Goal: Task Accomplishment & Management: Manage account settings

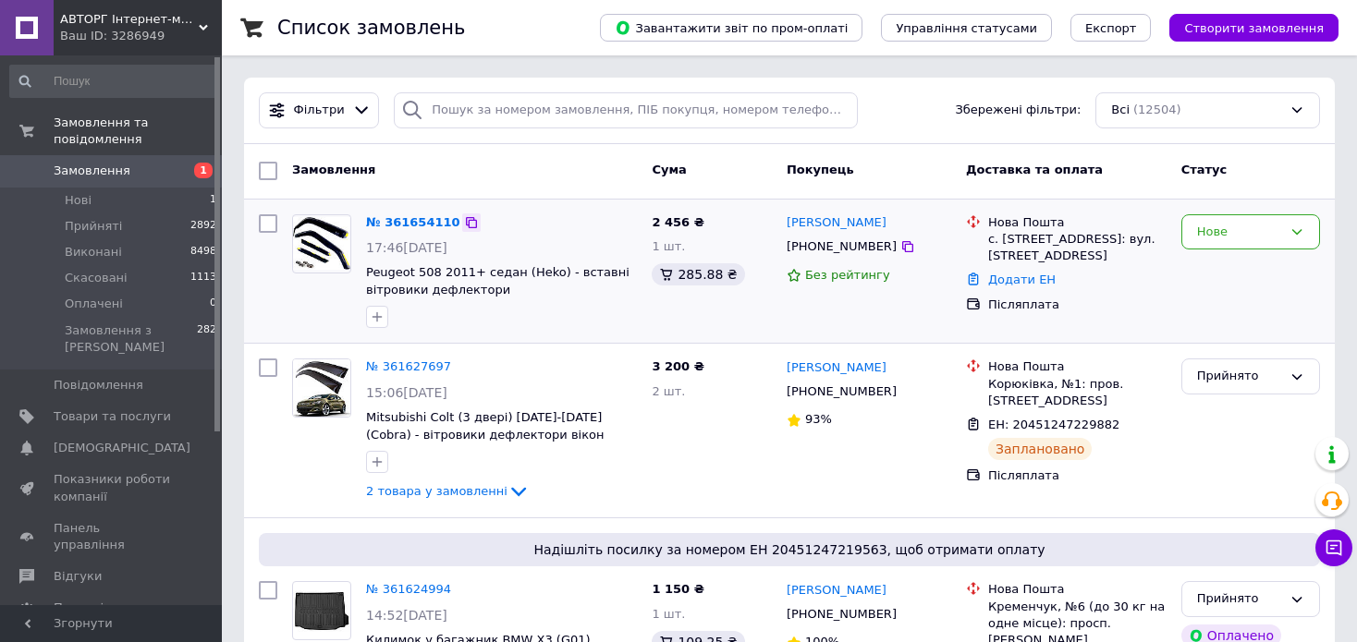
click at [464, 222] on icon at bounding box center [471, 222] width 15 height 15
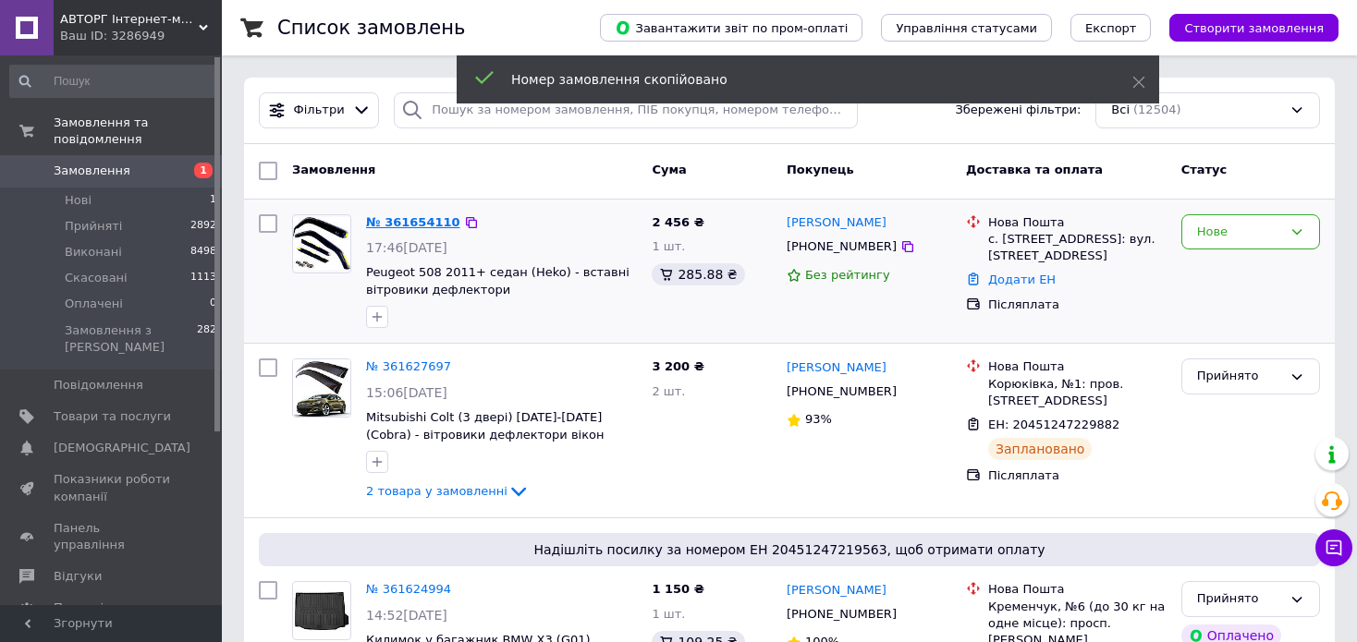
click at [416, 223] on link "№ 361654110" at bounding box center [413, 222] width 94 height 14
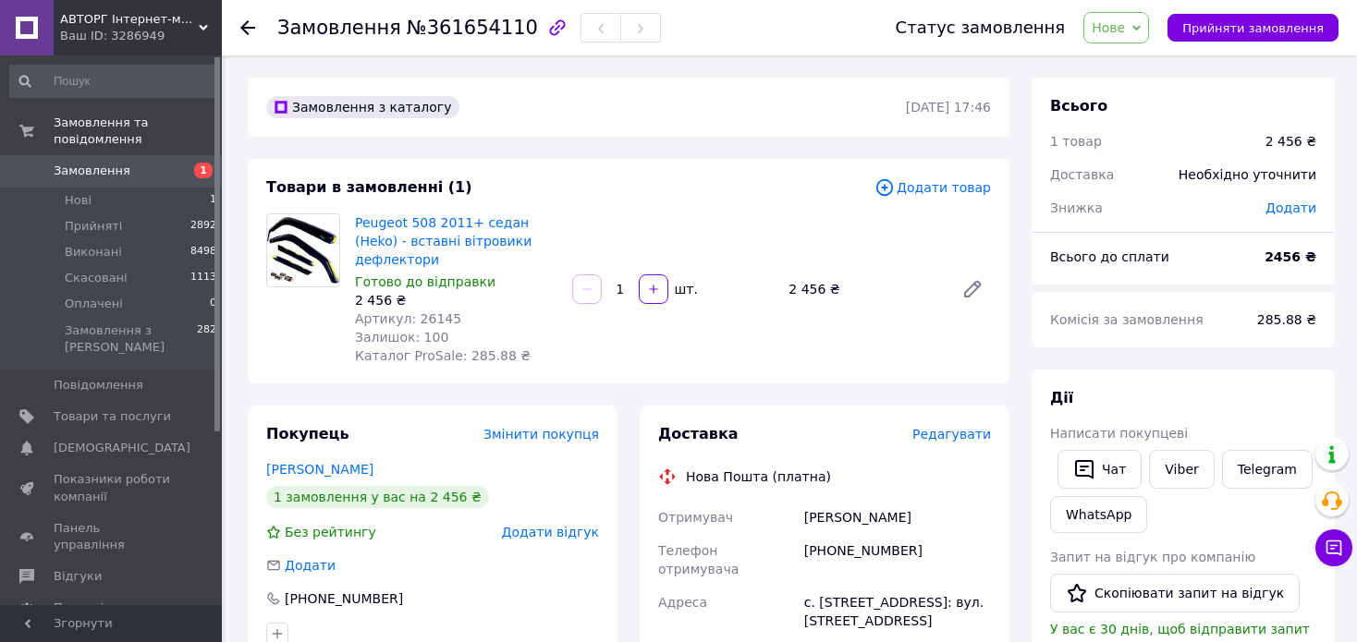
click at [418, 312] on span "Артикул: 26145" at bounding box center [408, 319] width 106 height 15
click at [1125, 30] on span "Нове" at bounding box center [1108, 27] width 33 height 15
click at [1131, 67] on li "Прийнято" at bounding box center [1126, 65] width 85 height 28
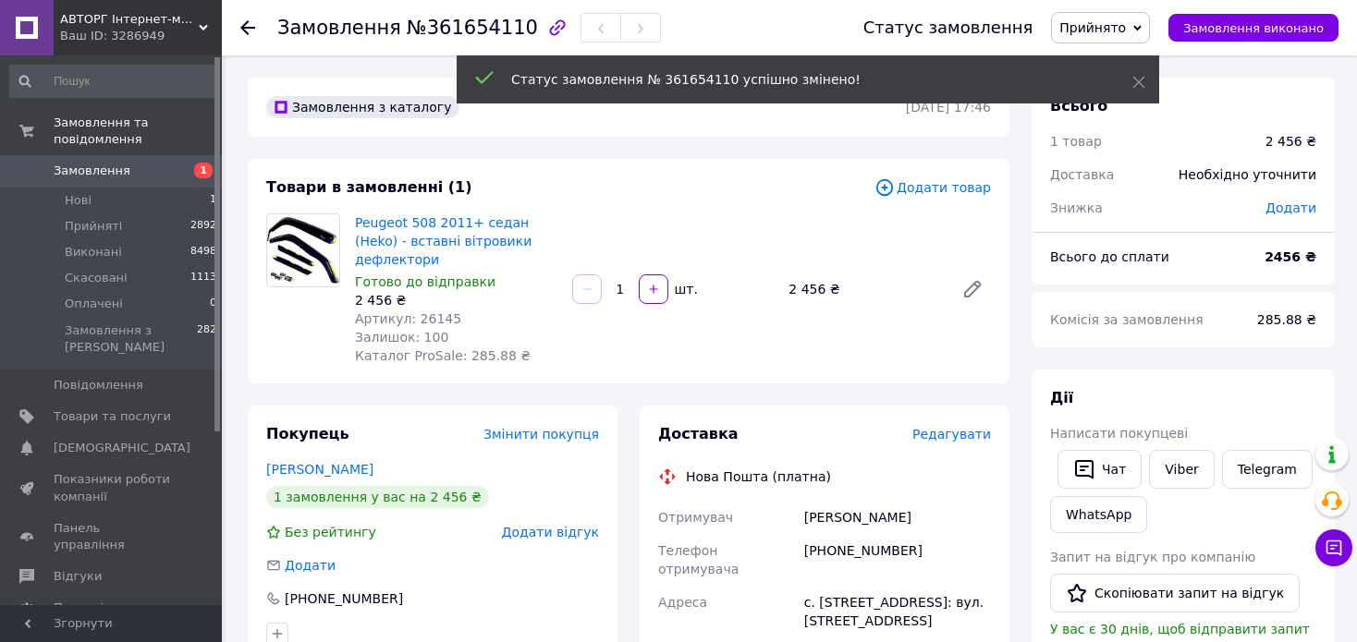
click at [422, 312] on span "Артикул: 26145" at bounding box center [408, 319] width 106 height 15
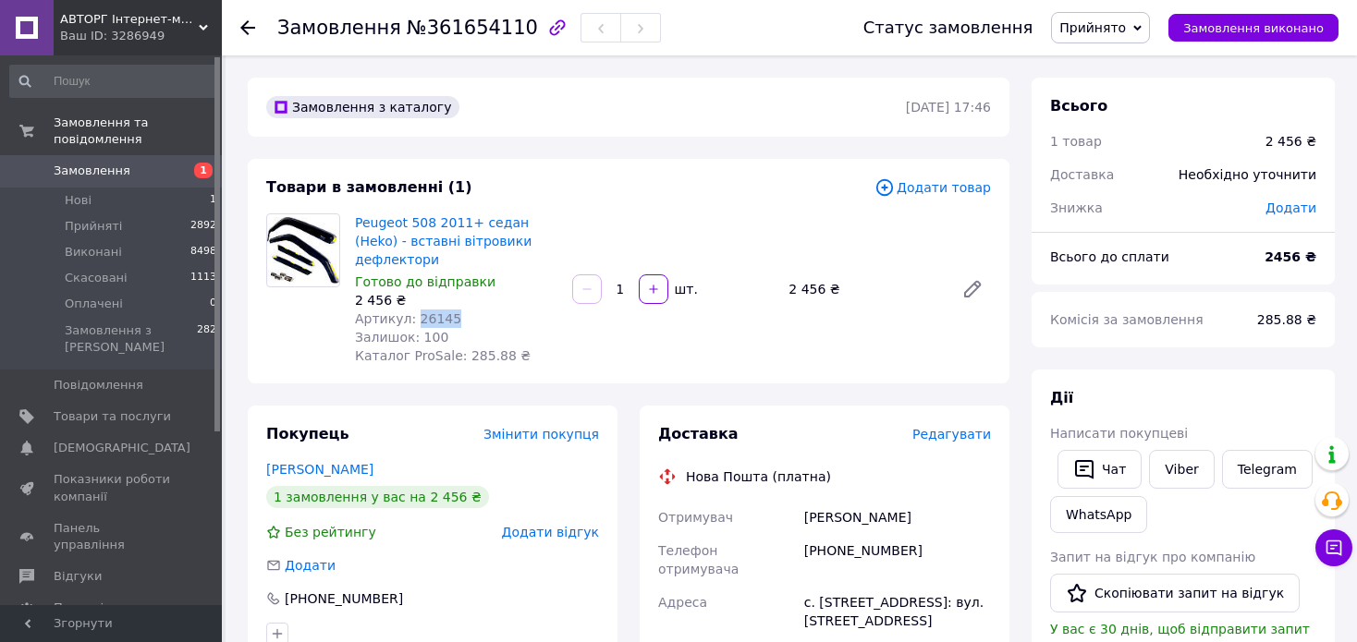
click at [422, 312] on span "Артикул: 26145" at bounding box center [408, 319] width 106 height 15
copy span "26145"
drag, startPoint x: 353, startPoint y: 222, endPoint x: 558, endPoint y: 240, distance: 206.1
click at [558, 240] on div "Peugeot 508 2011+ седан (Heko) - вставні вітровики дефлектори Готово до відправ…" at bounding box center [456, 289] width 217 height 159
copy link "Peugeot 508 2011+ седан (Heko) - вставні вітровики дефлектори"
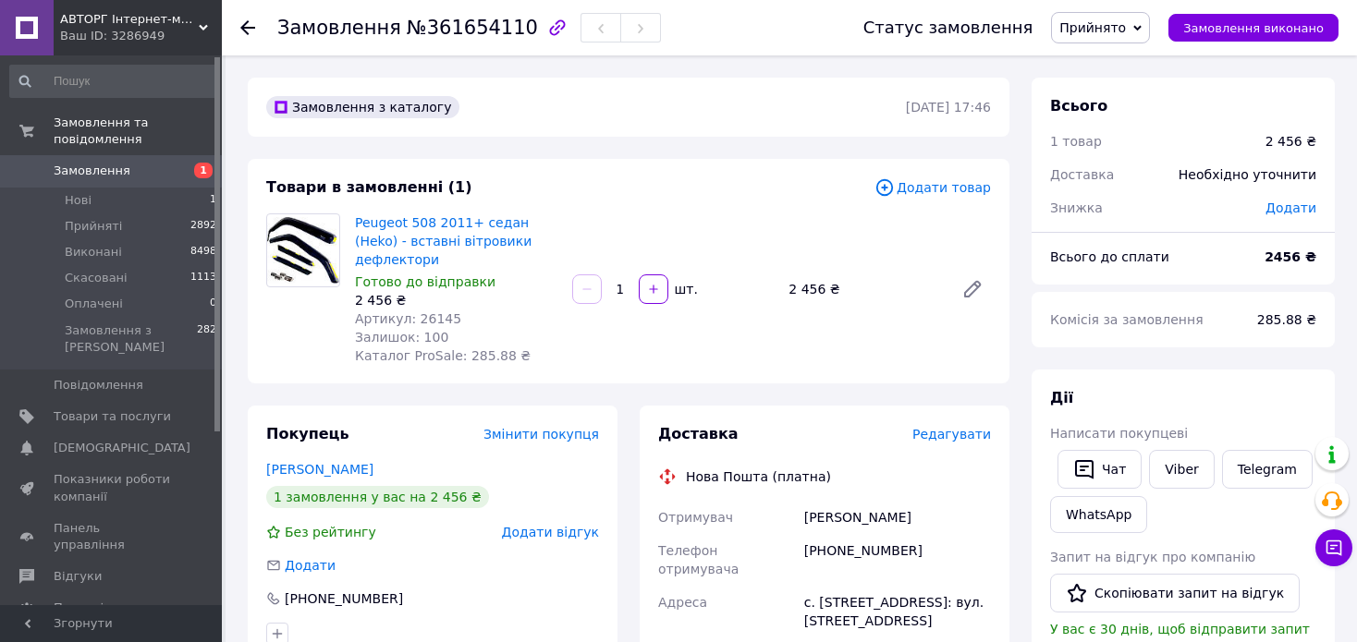
click at [421, 312] on span "Артикул: 26145" at bounding box center [408, 319] width 106 height 15
copy span "26145"
click at [1173, 467] on link "Viber" at bounding box center [1181, 469] width 65 height 39
copy span "26145"
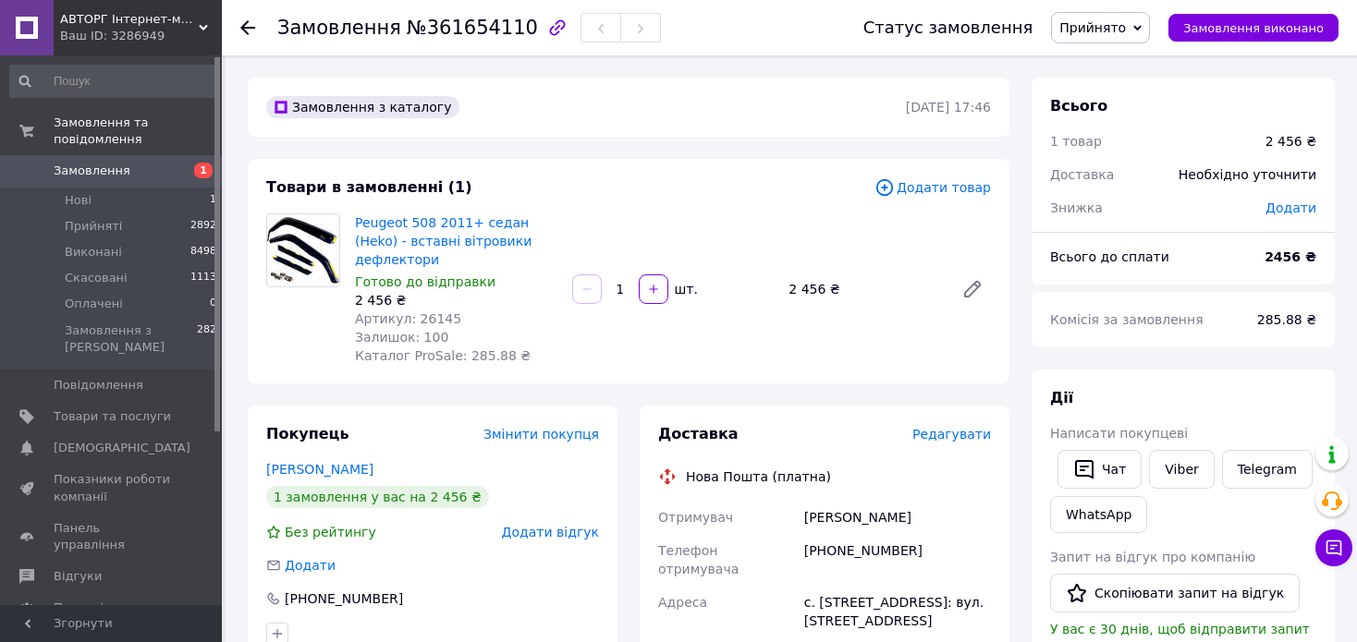
click at [960, 427] on span "Редагувати" at bounding box center [951, 434] width 79 height 15
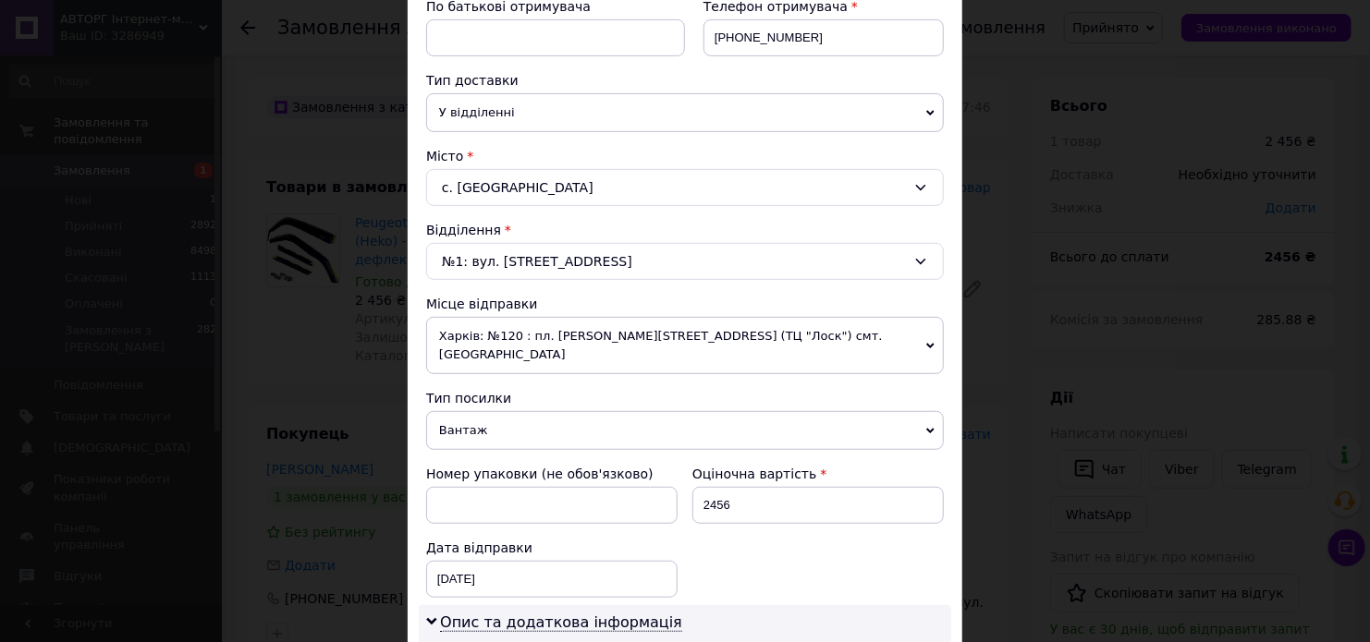
scroll to position [370, 0]
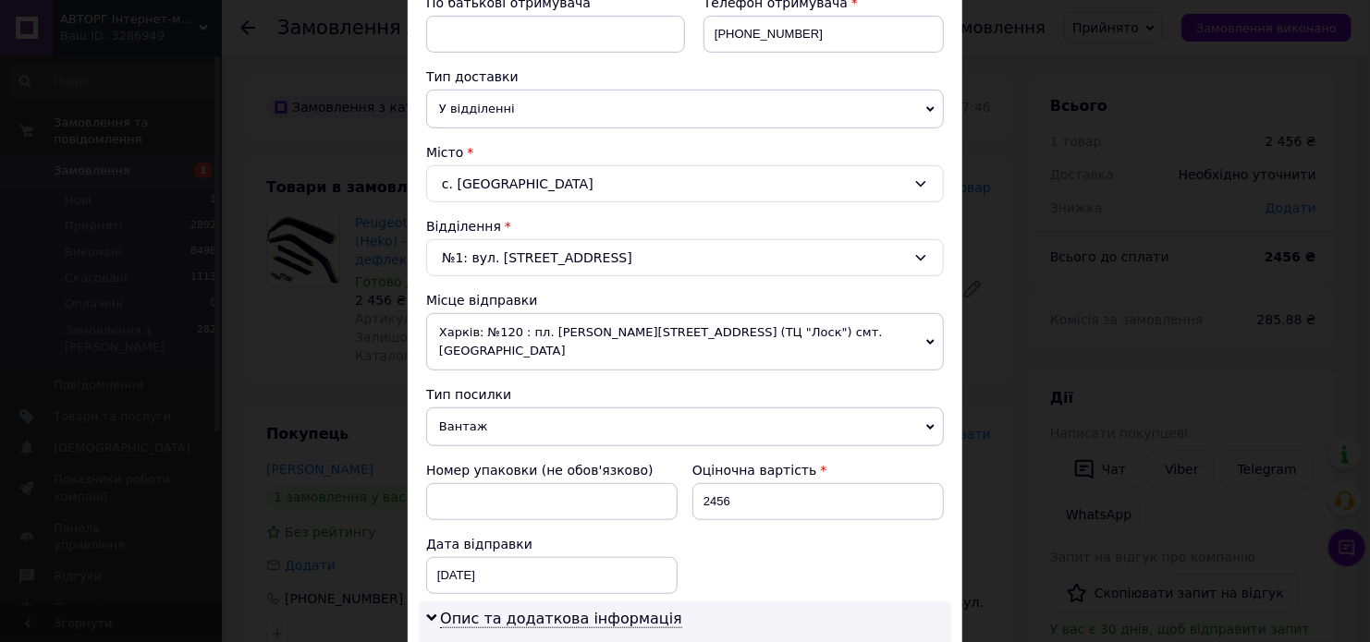
click at [675, 329] on span "Харків: №120 : пл. [PERSON_NAME][STREET_ADDRESS] (ТЦ "Лоск") смт. [GEOGRAPHIC_D…" at bounding box center [685, 341] width 518 height 57
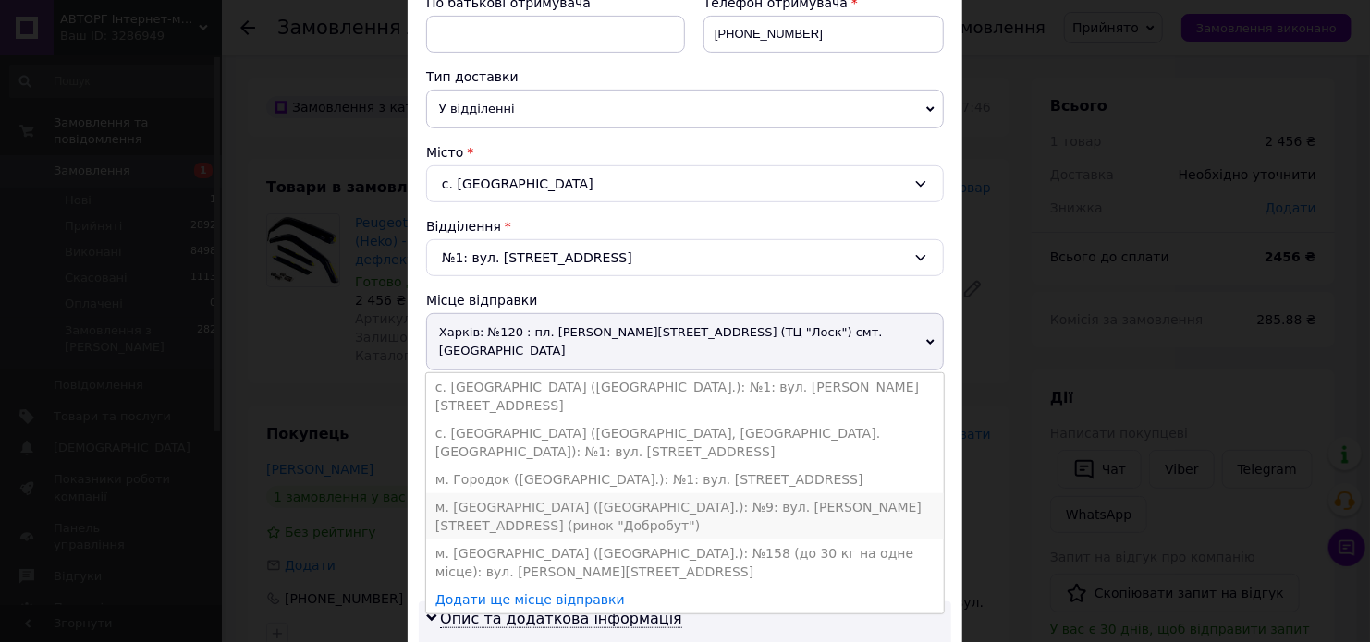
click at [552, 494] on li "м. [GEOGRAPHIC_DATA] ([GEOGRAPHIC_DATA].): №9: вул. [PERSON_NAME][STREET_ADDRES…" at bounding box center [685, 517] width 518 height 46
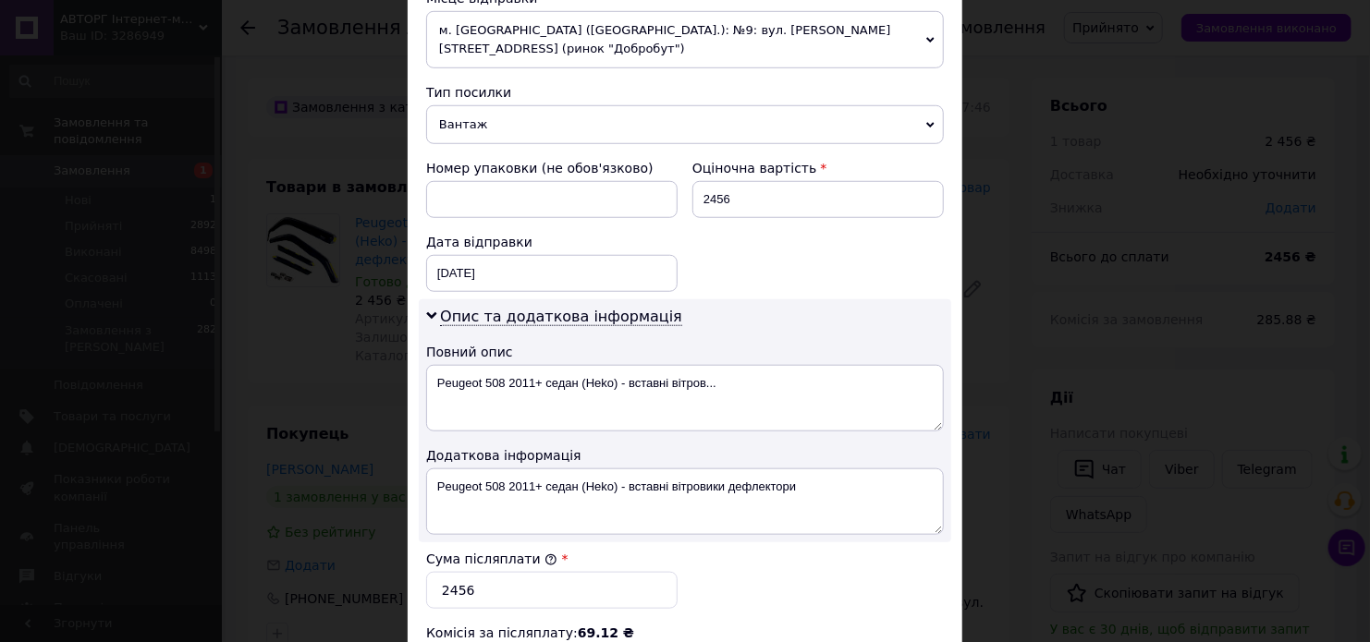
scroll to position [740, 0]
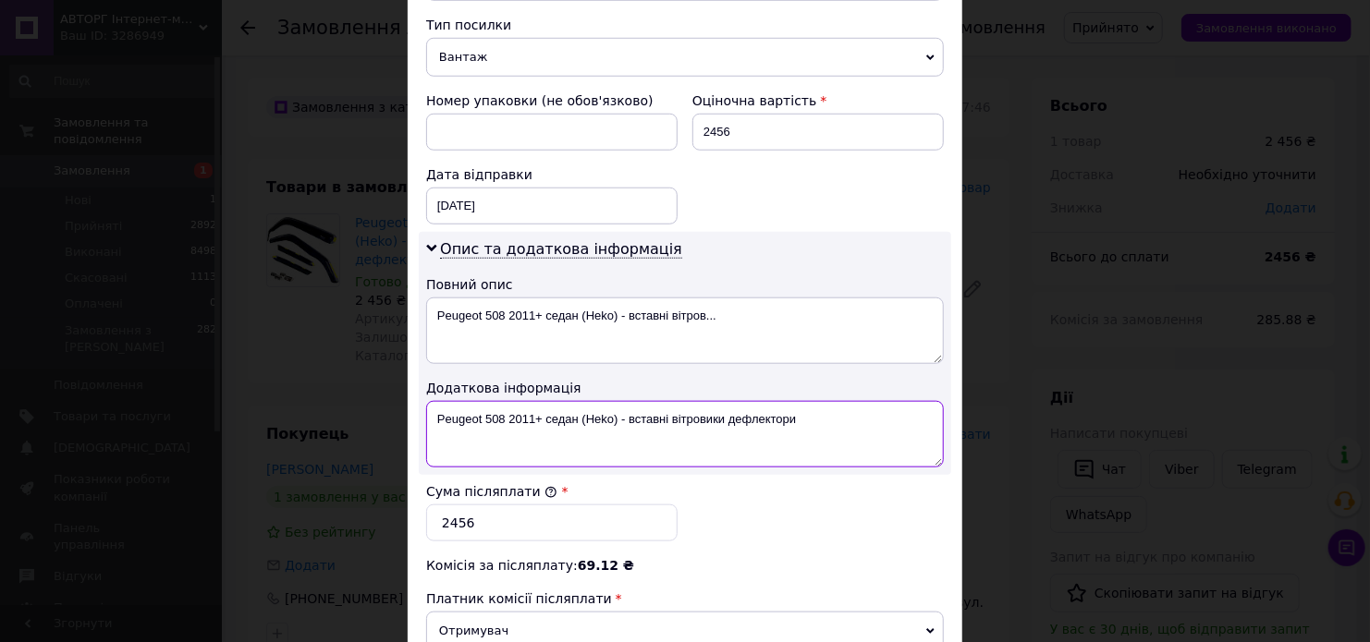
click at [844, 410] on textarea "Peugeot 508 2011+ седан (Heko) - вставні вітровики дефлектори" at bounding box center [685, 434] width 518 height 67
paste textarea "26145"
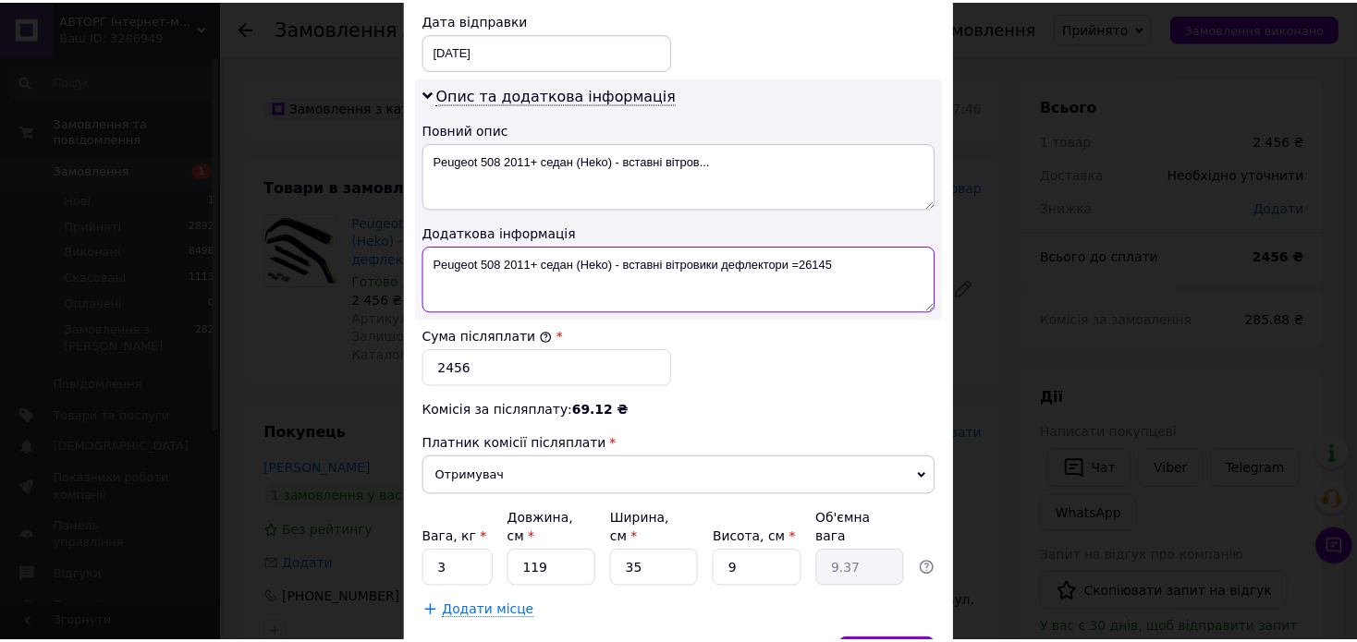
scroll to position [924, 0]
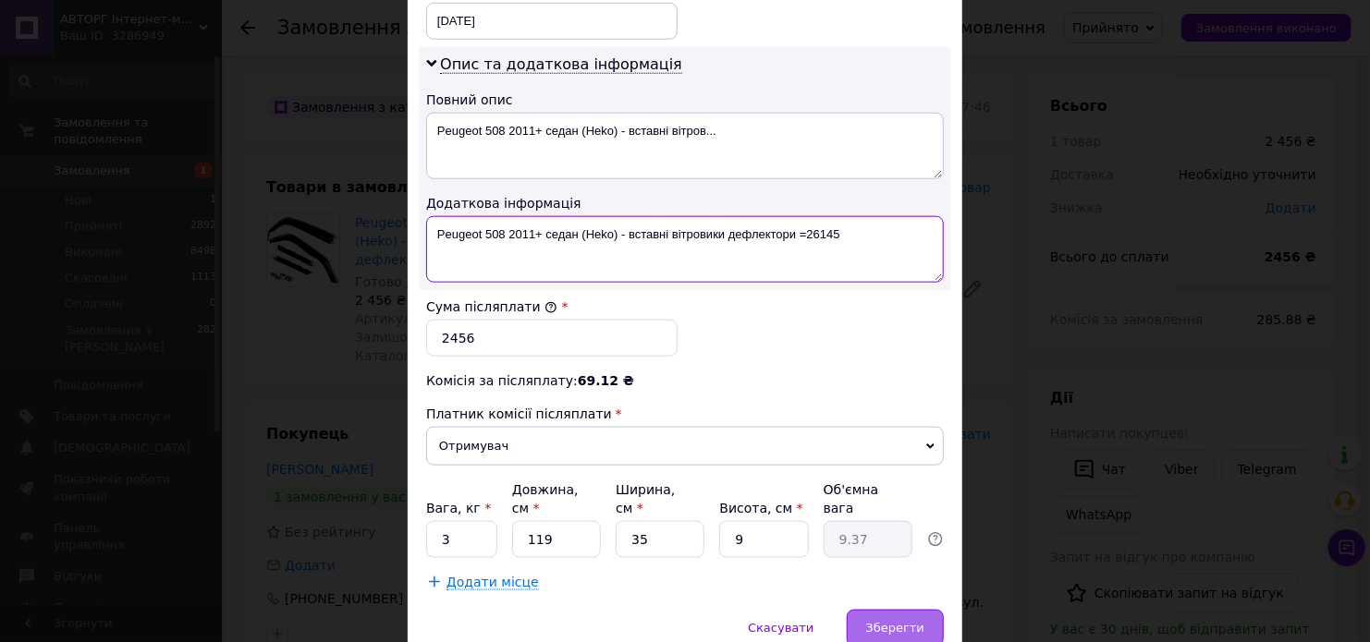
type textarea "Peugeot 508 2011+ седан (Heko) - вставні вітровики дефлектори =26145"
click at [894, 621] on span "Зберегти" at bounding box center [895, 628] width 58 height 14
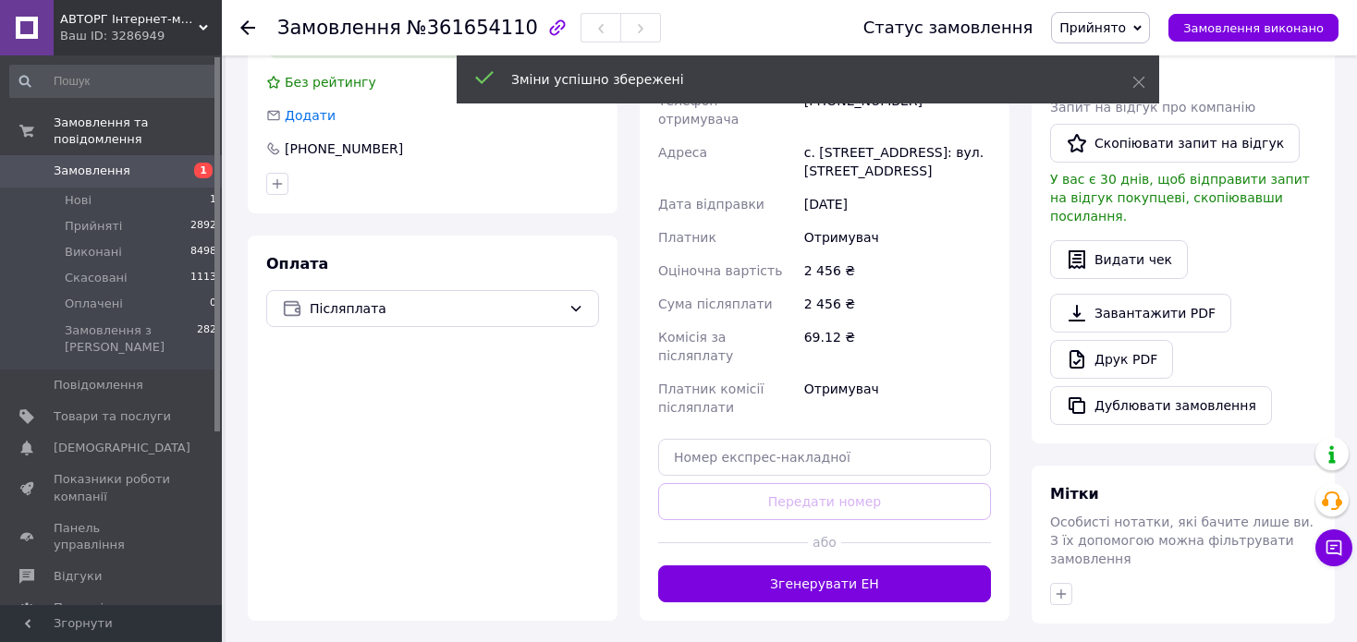
scroll to position [462, 0]
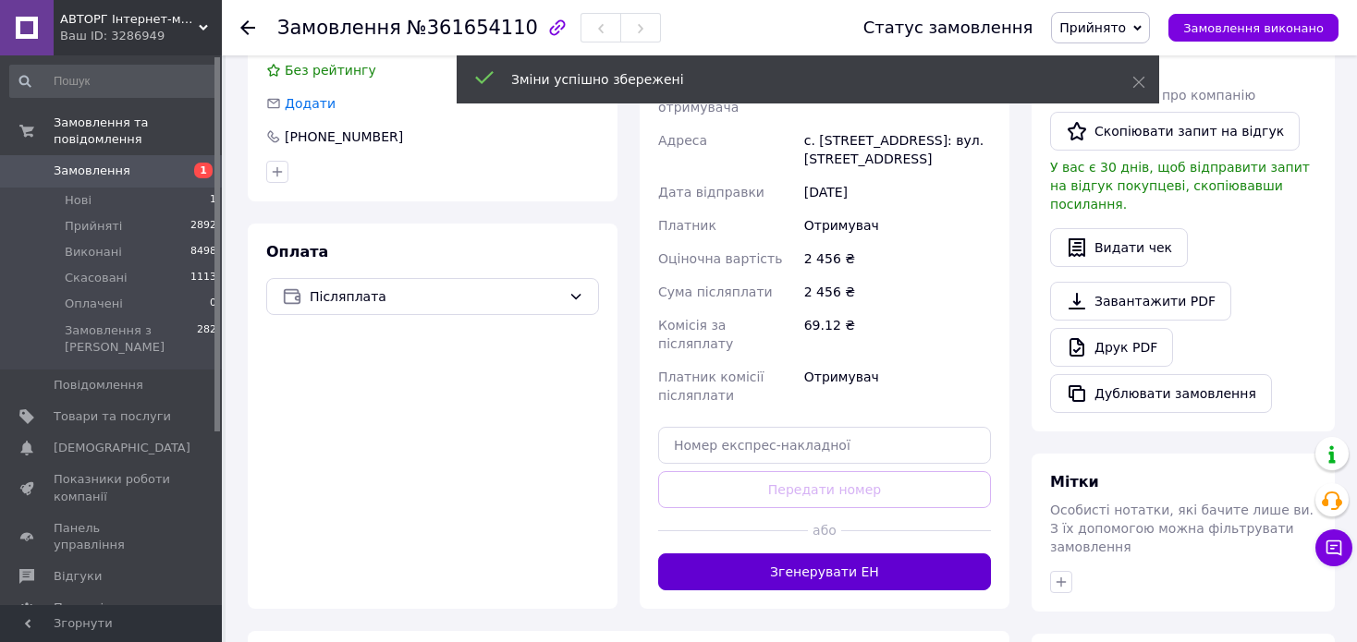
click at [838, 554] on button "Згенерувати ЕН" at bounding box center [824, 572] width 333 height 37
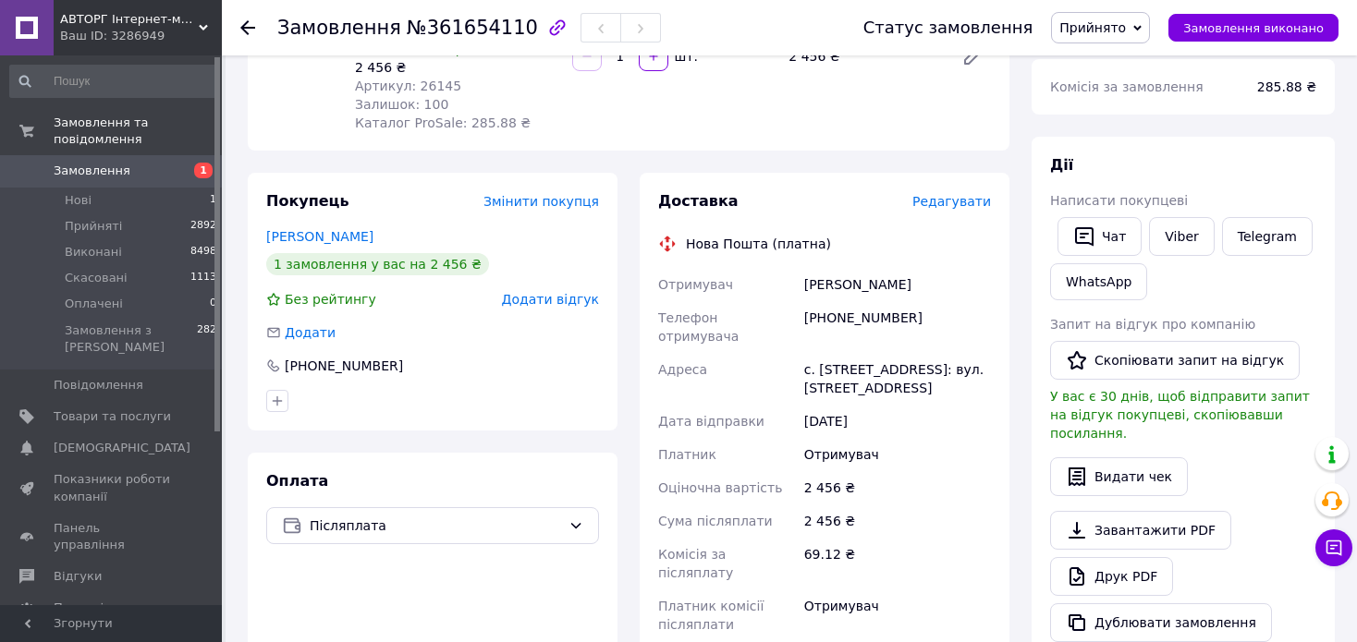
scroll to position [185, 0]
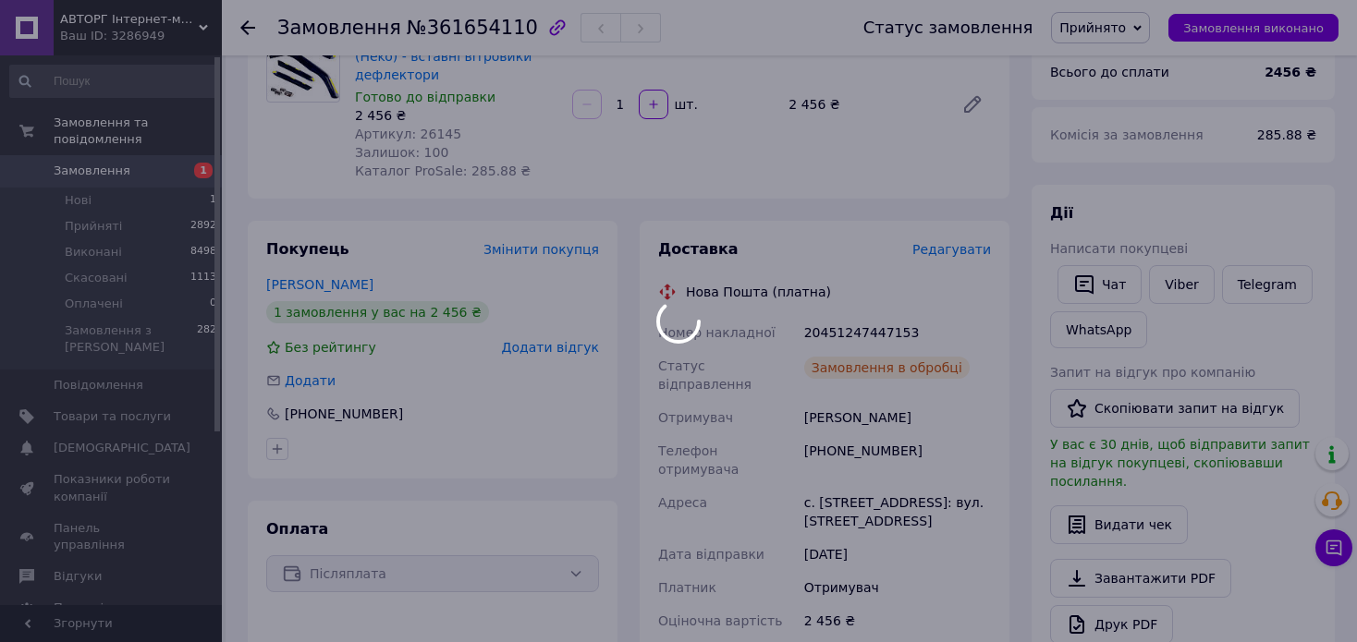
click at [835, 311] on div at bounding box center [678, 321] width 1357 height 642
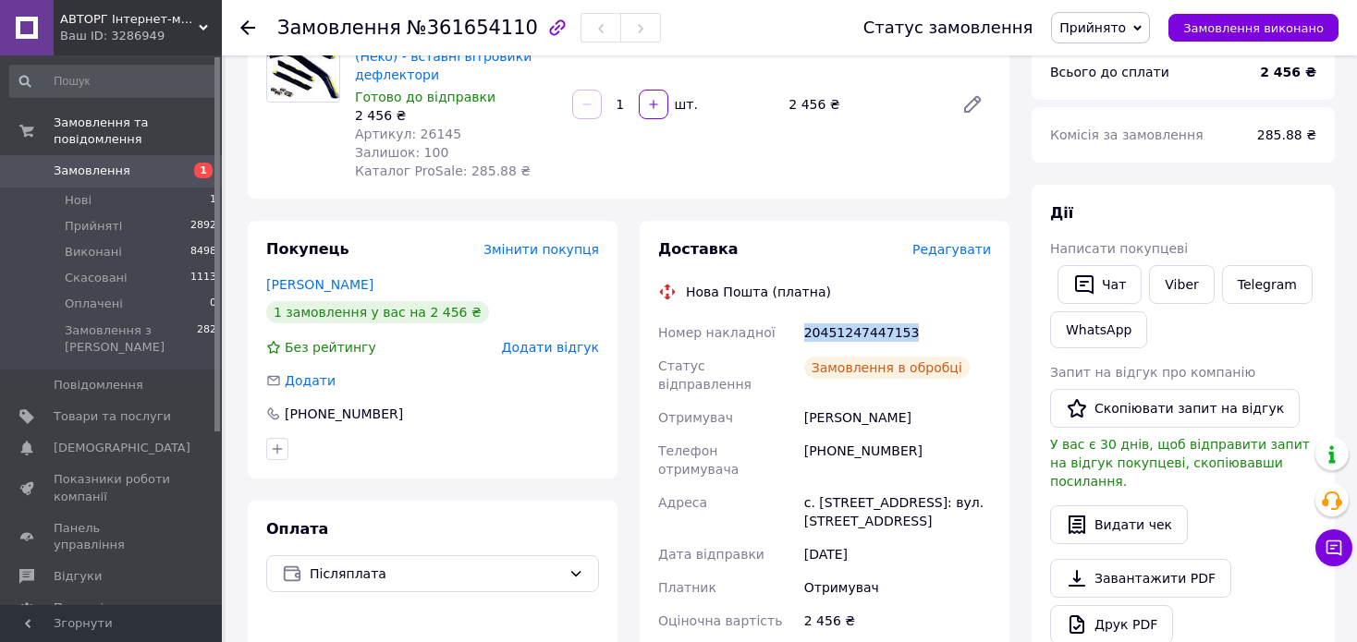
click at [835, 316] on div "20451247447153" at bounding box center [898, 332] width 194 height 33
copy div "20451247447153"
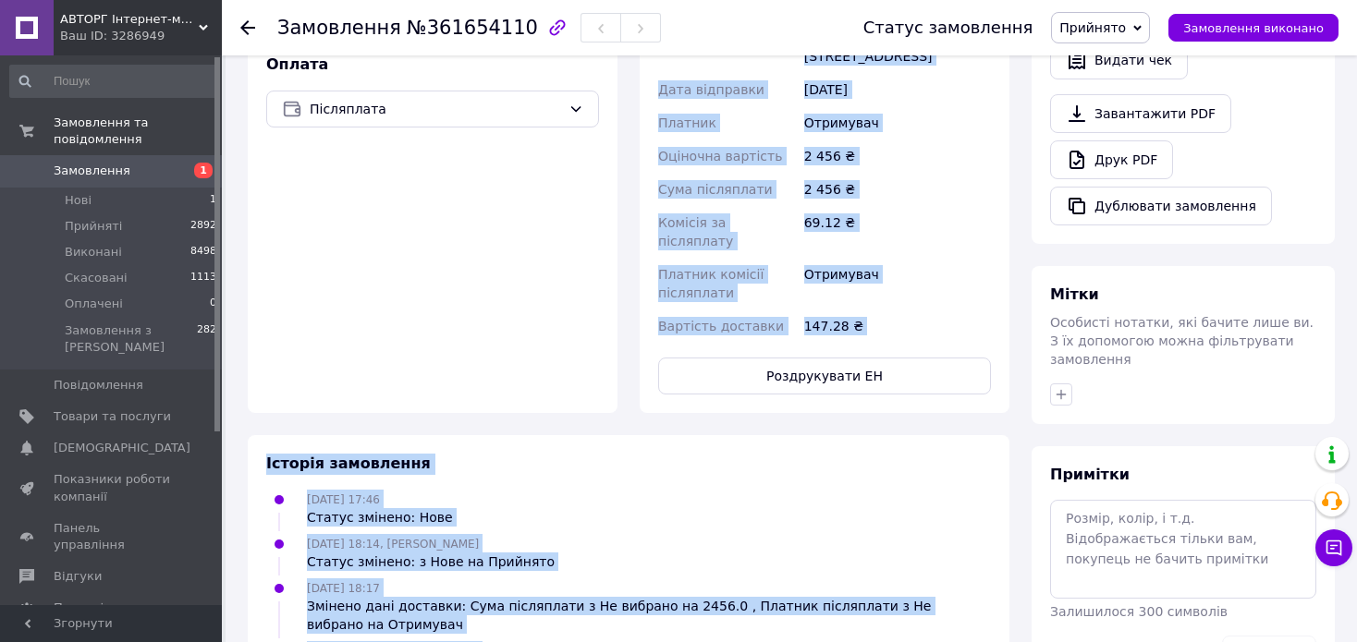
scroll to position [761, 0]
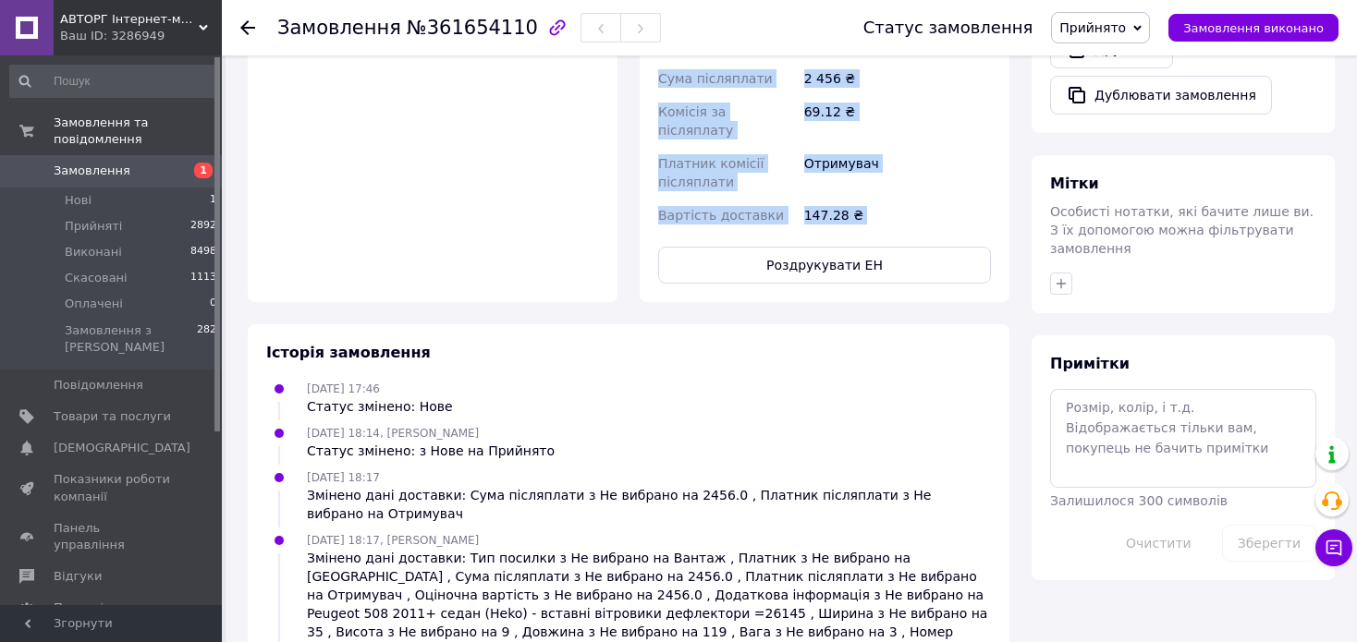
drag, startPoint x: 687, startPoint y: 457, endPoint x: 872, endPoint y: 164, distance: 346.5
copy div "Lore Ipsum (dolors) Ametc adipiscin 86483871489119 Elitse doeiusmodtem Incididu…"
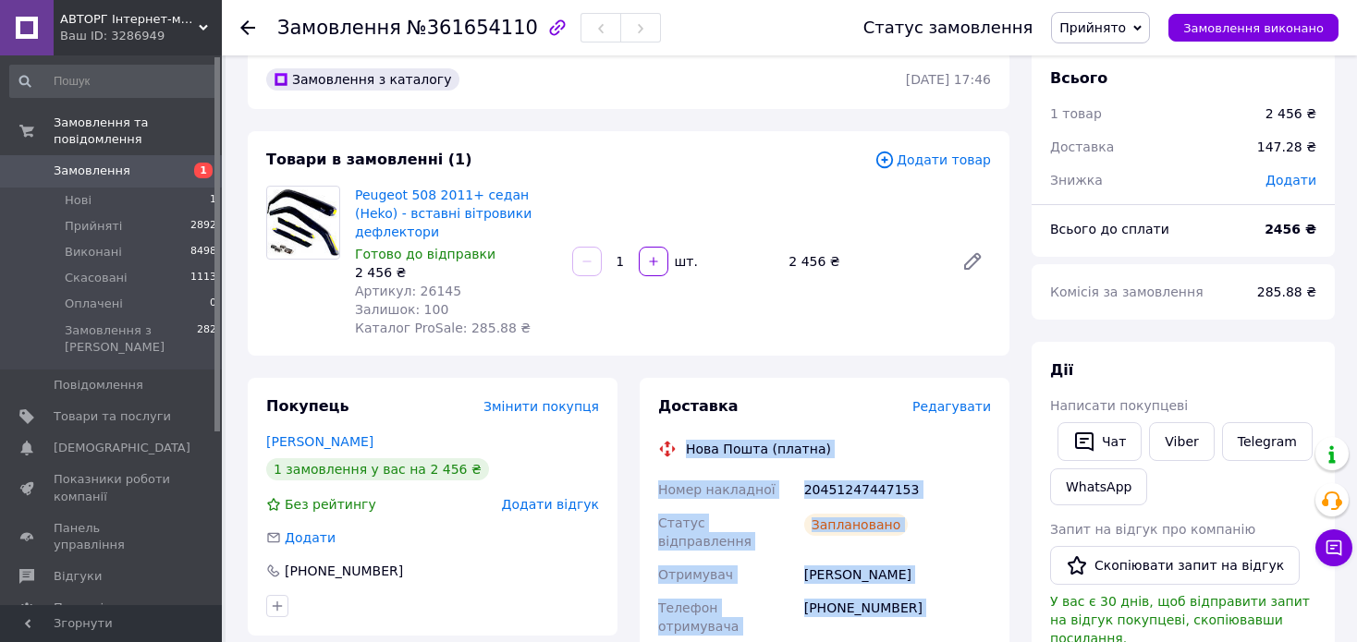
scroll to position [21, 0]
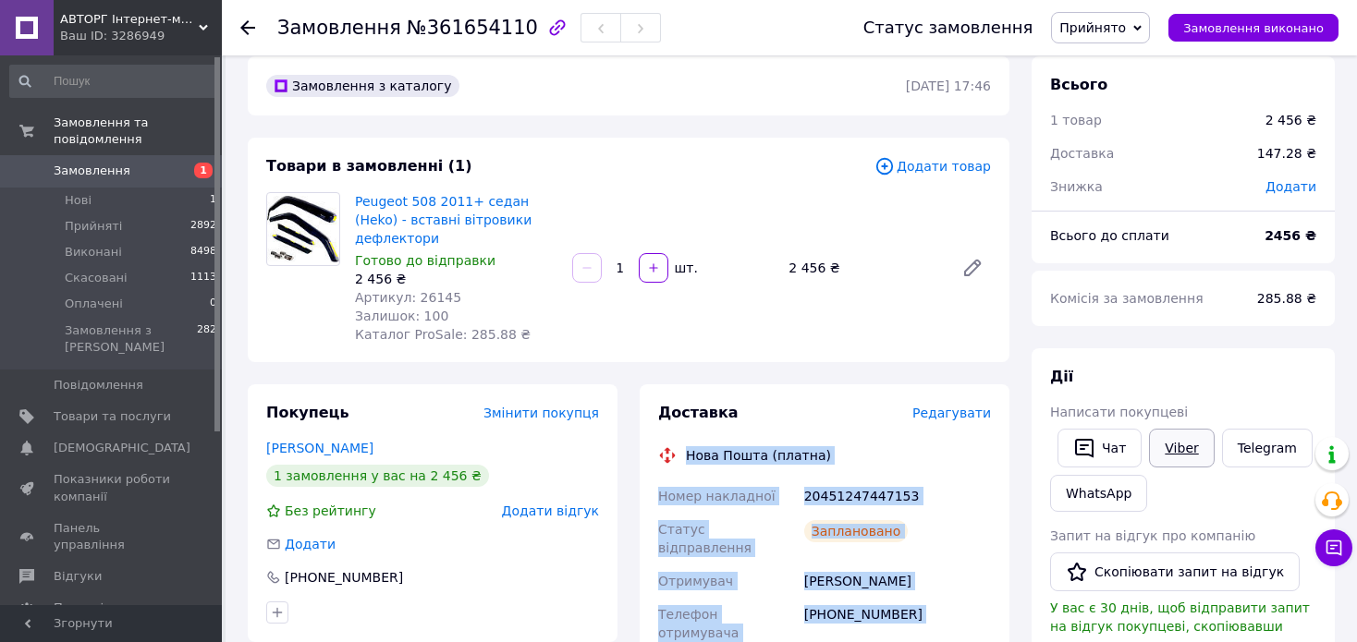
click at [1188, 454] on link "Viber" at bounding box center [1181, 448] width 65 height 39
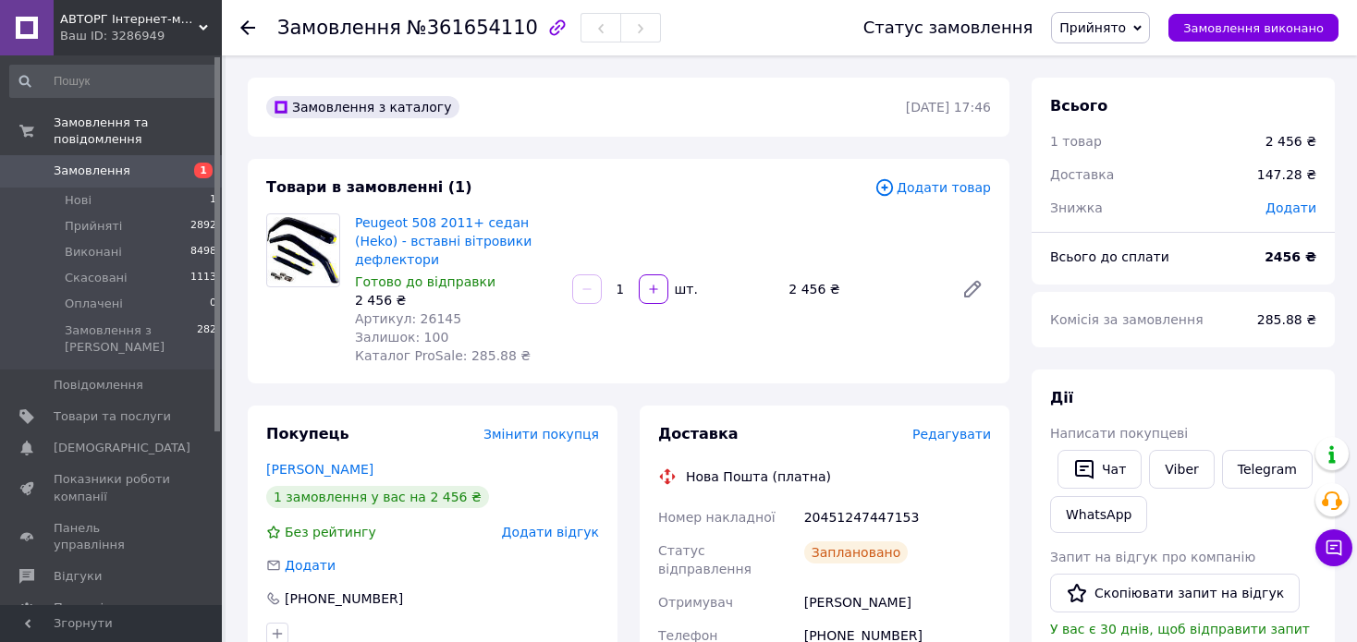
click at [438, 312] on span "Артикул: 26145" at bounding box center [408, 319] width 106 height 15
click at [653, 222] on div "Peugeot 508 2011+ седан (Heko) - вставні вітровики дефлектори Готово до відправ…" at bounding box center [673, 289] width 651 height 159
drag, startPoint x: 354, startPoint y: 226, endPoint x: 567, endPoint y: 247, distance: 213.7
click at [567, 247] on div "Peugeot 508 2011+ седан (Heko) - вставні вітровики дефлектори Готово до відправ…" at bounding box center [673, 289] width 651 height 159
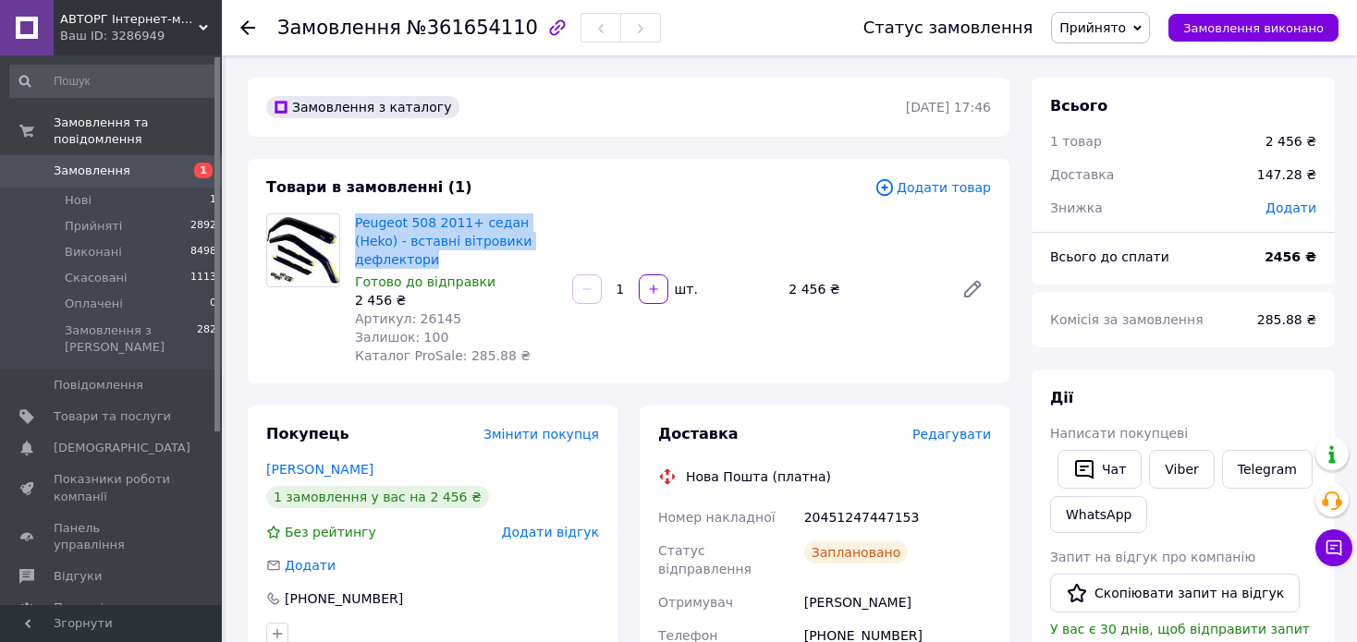
copy link "Peugeot 508 2011+ седан (Heko) - вставні вітровики дефлектори"
click at [249, 22] on icon at bounding box center [247, 27] width 15 height 15
